Goal: Task Accomplishment & Management: Use online tool/utility

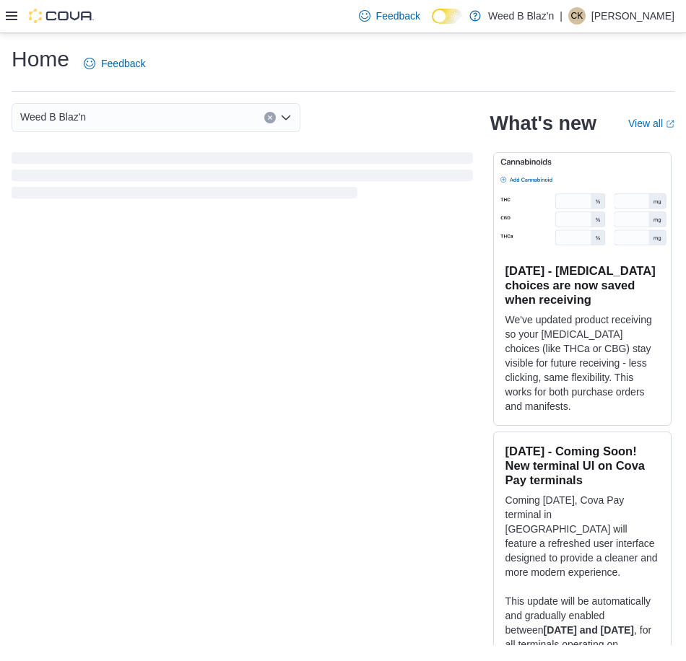
click at [11, 15] on icon at bounding box center [12, 16] width 12 height 12
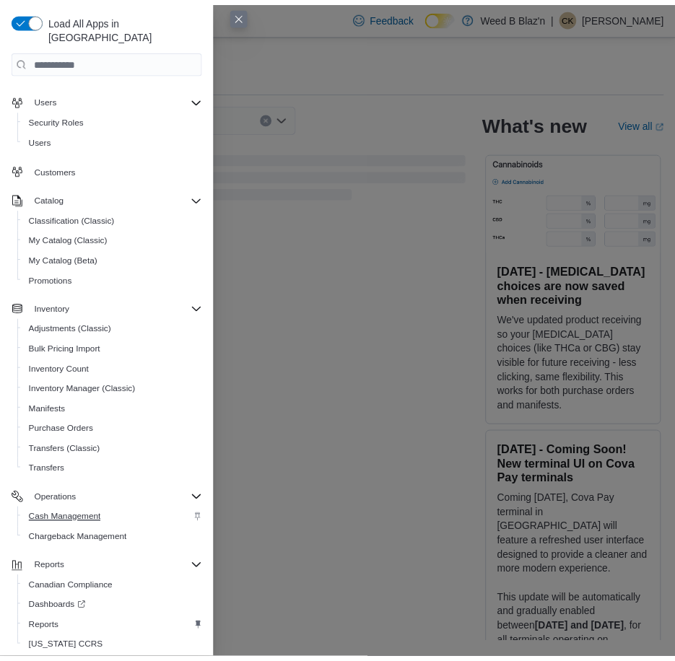
scroll to position [64, 0]
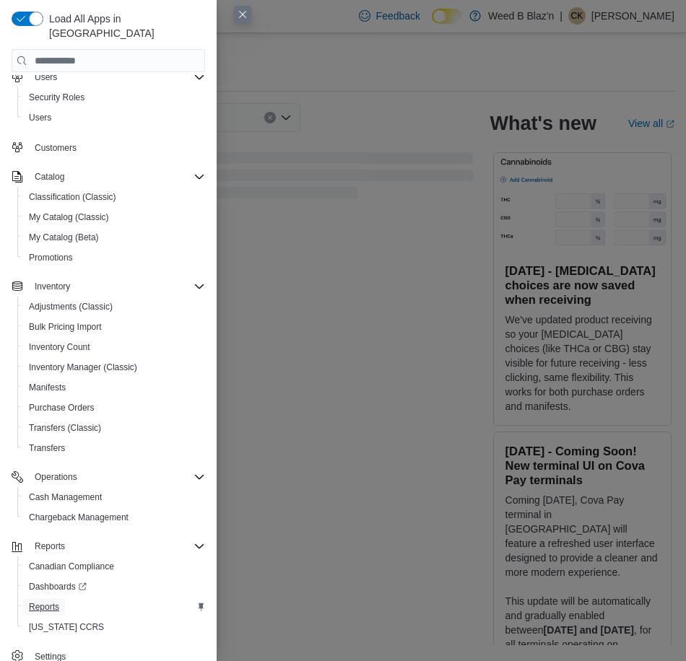
click at [38, 601] on span "Reports" at bounding box center [44, 607] width 30 height 12
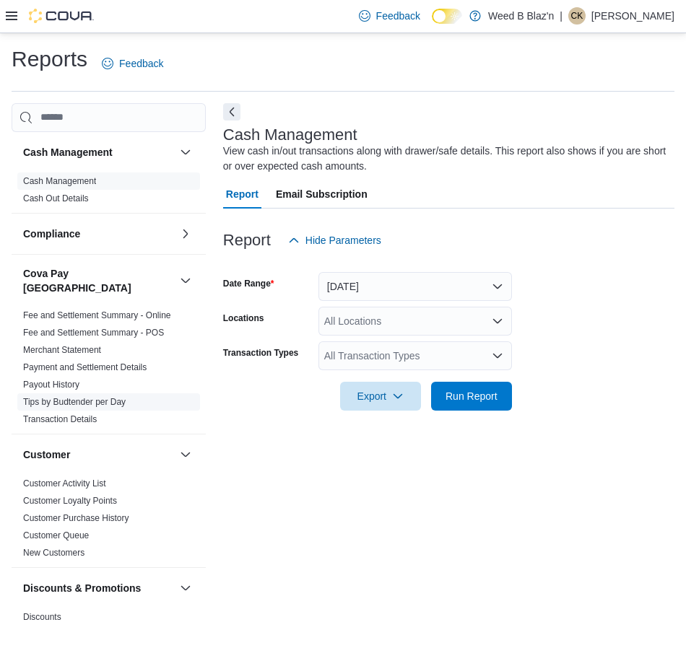
click at [53, 397] on link "Tips by Budtender per Day" at bounding box center [74, 402] width 103 height 10
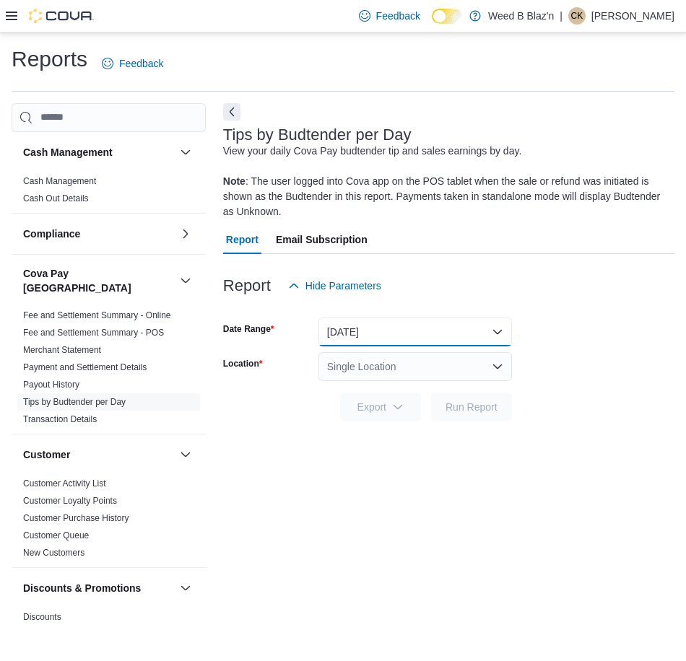
click at [393, 326] on button "Yesterday" at bounding box center [415, 332] width 194 height 29
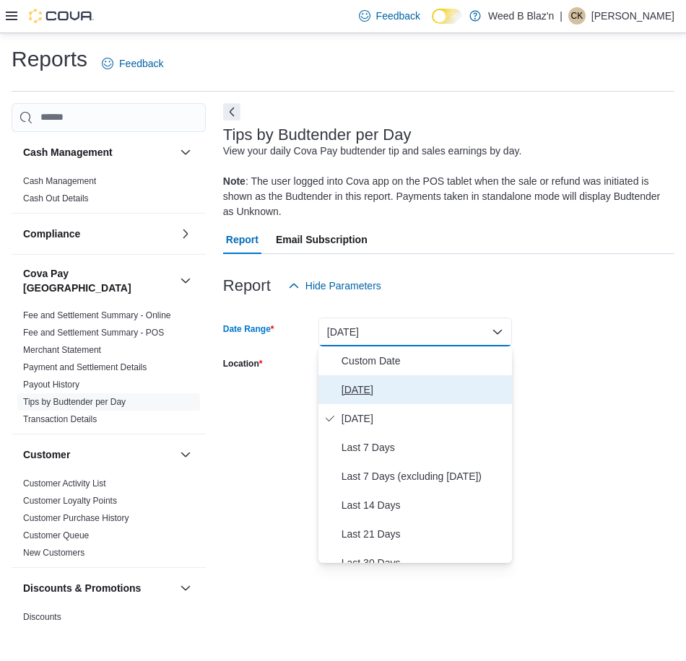
click at [370, 388] on span "Today" at bounding box center [424, 389] width 165 height 17
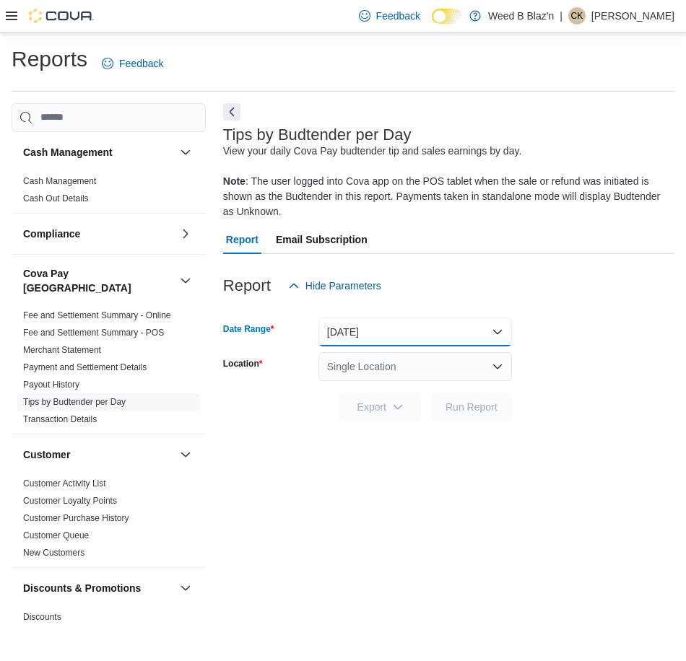
click at [375, 332] on button "Today" at bounding box center [415, 332] width 194 height 29
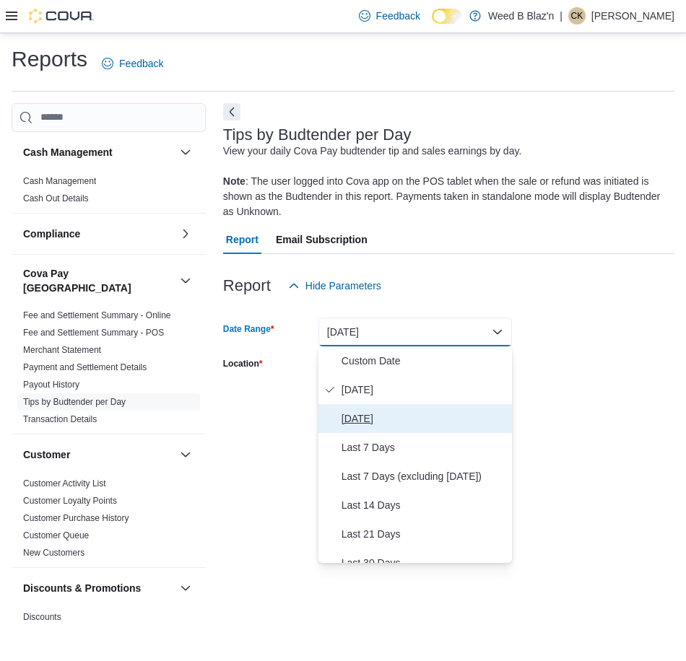
click at [365, 422] on span "Yesterday" at bounding box center [424, 418] width 165 height 17
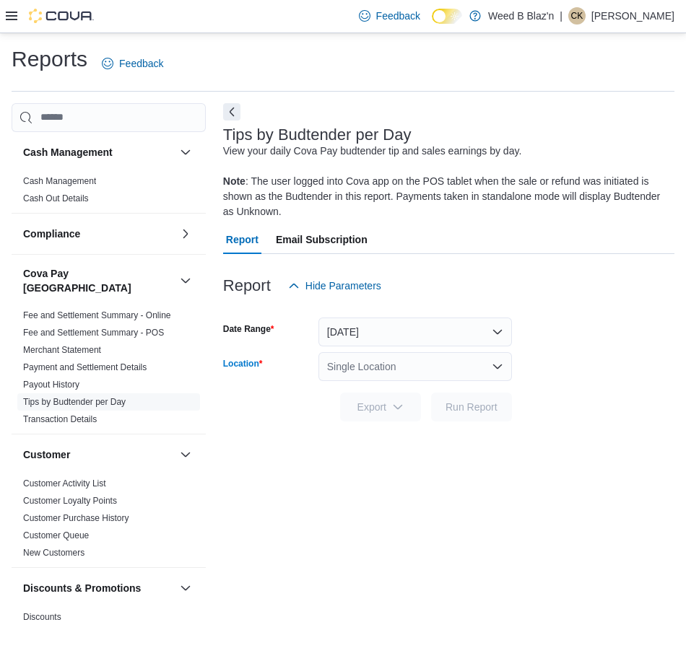
click at [368, 362] on div "Single Location" at bounding box center [415, 366] width 194 height 29
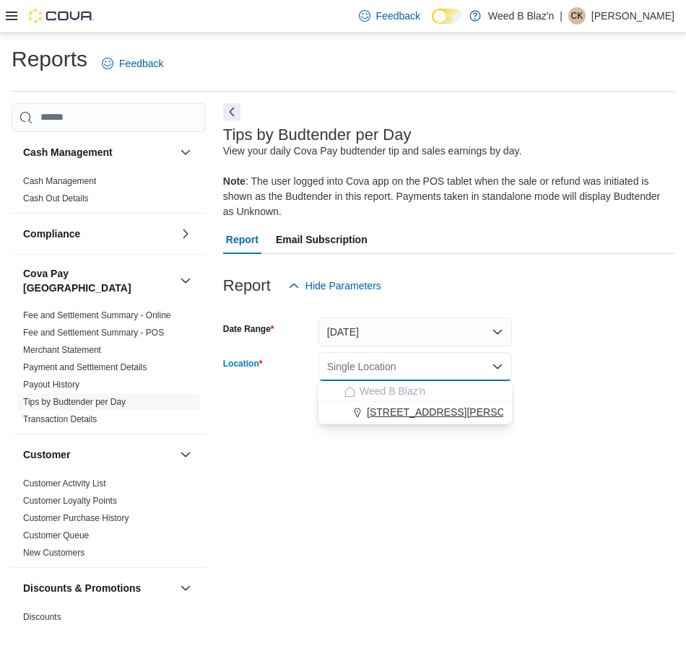
click at [393, 422] on button "225 Graham Road" at bounding box center [415, 412] width 194 height 21
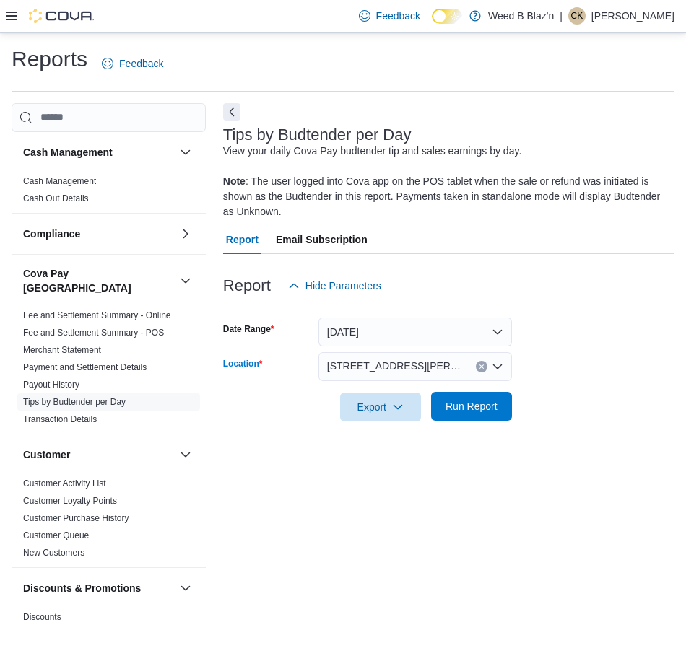
click at [461, 411] on span "Run Report" at bounding box center [471, 406] width 52 height 14
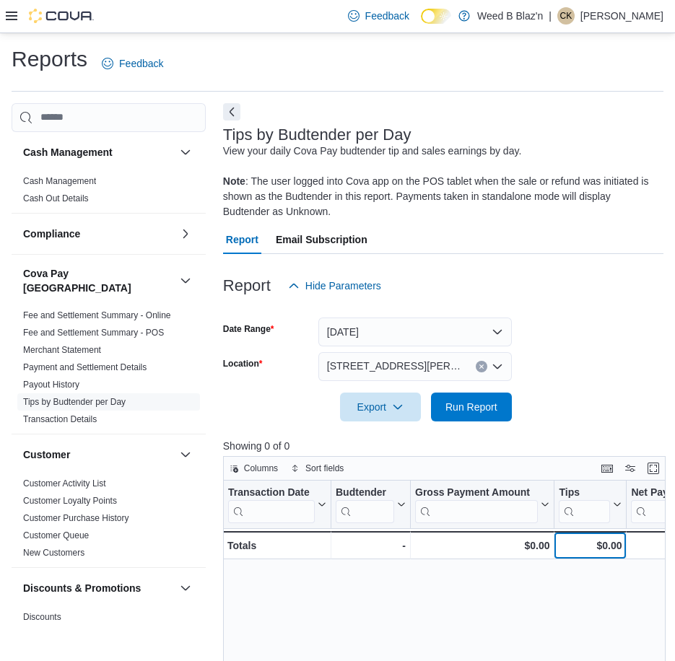
click at [606, 549] on div "$0.00" at bounding box center [590, 545] width 63 height 17
click at [114, 362] on link "Payment and Settlement Details" at bounding box center [84, 367] width 123 height 10
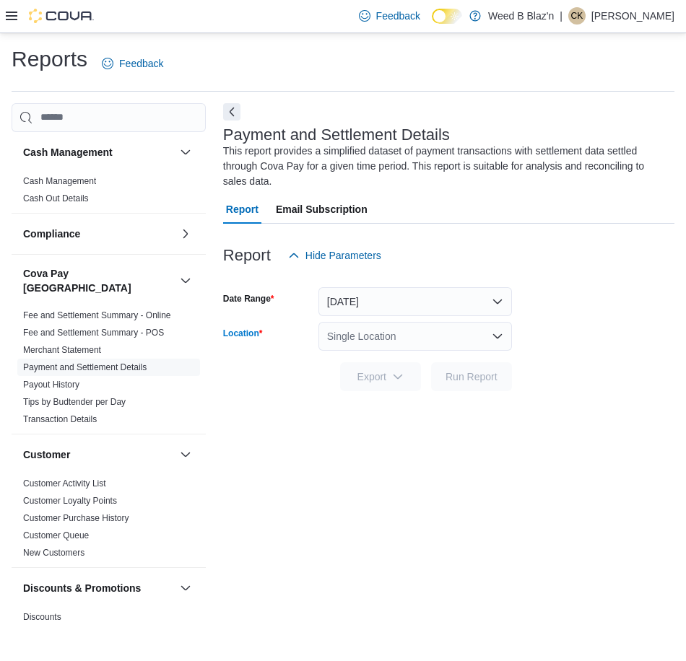
click at [406, 340] on div "Single Location" at bounding box center [415, 336] width 194 height 29
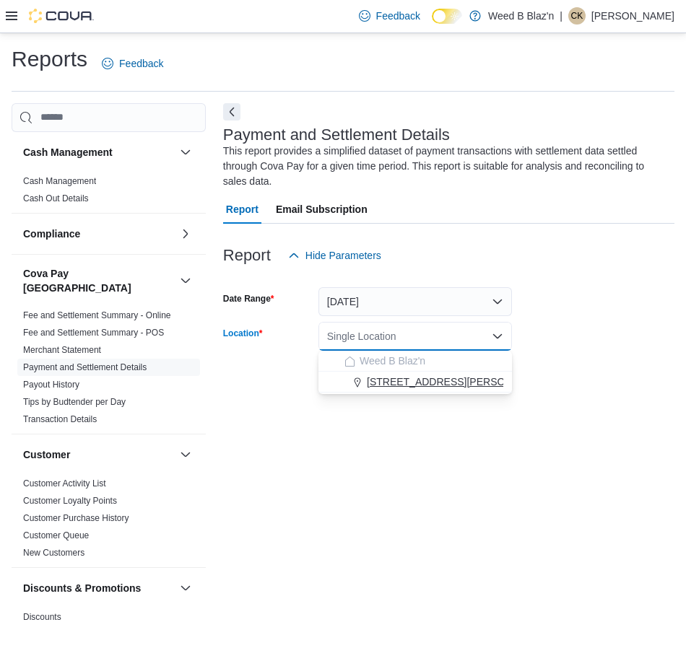
click at [409, 386] on span "225 Graham Road" at bounding box center [458, 382] width 183 height 14
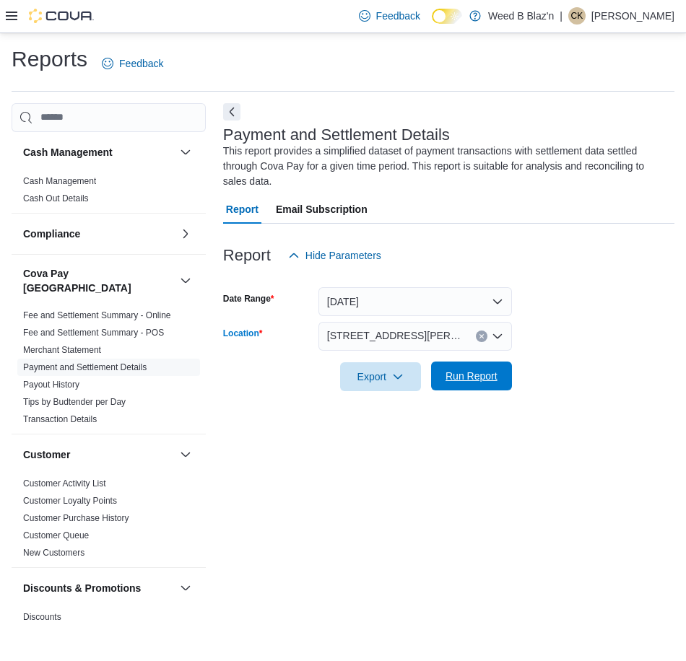
click at [469, 375] on span "Run Report" at bounding box center [471, 376] width 52 height 14
